Goal: Task Accomplishment & Management: Use online tool/utility

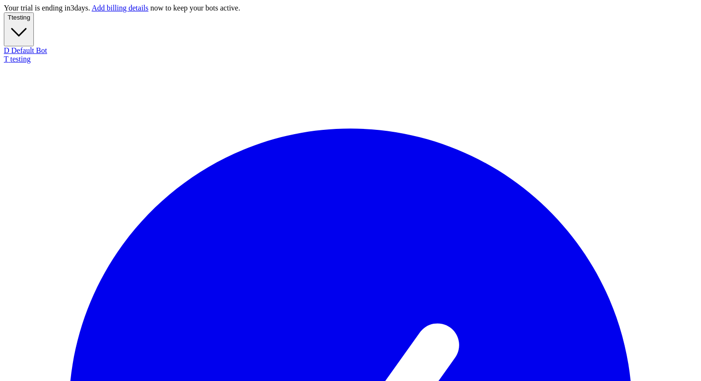
scroll to position [354, 0]
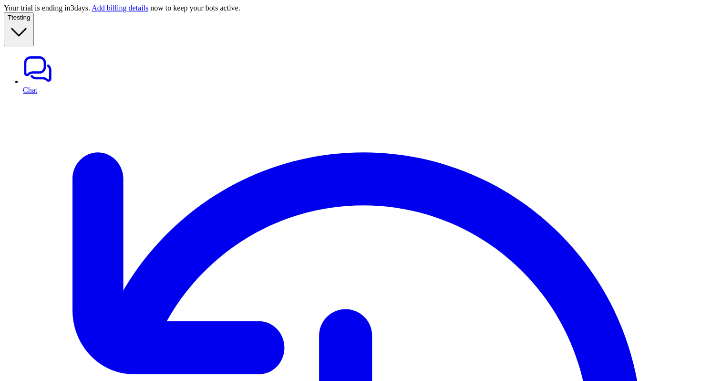
type input "**********"
